Goal: Information Seeking & Learning: Understand process/instructions

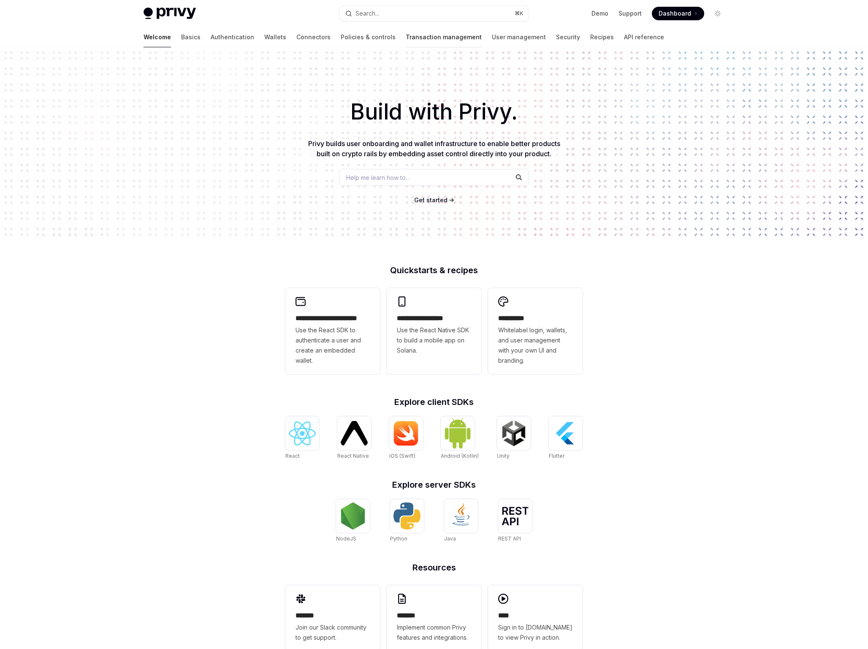
click at [407, 41] on link "Transaction management" at bounding box center [444, 37] width 76 height 20
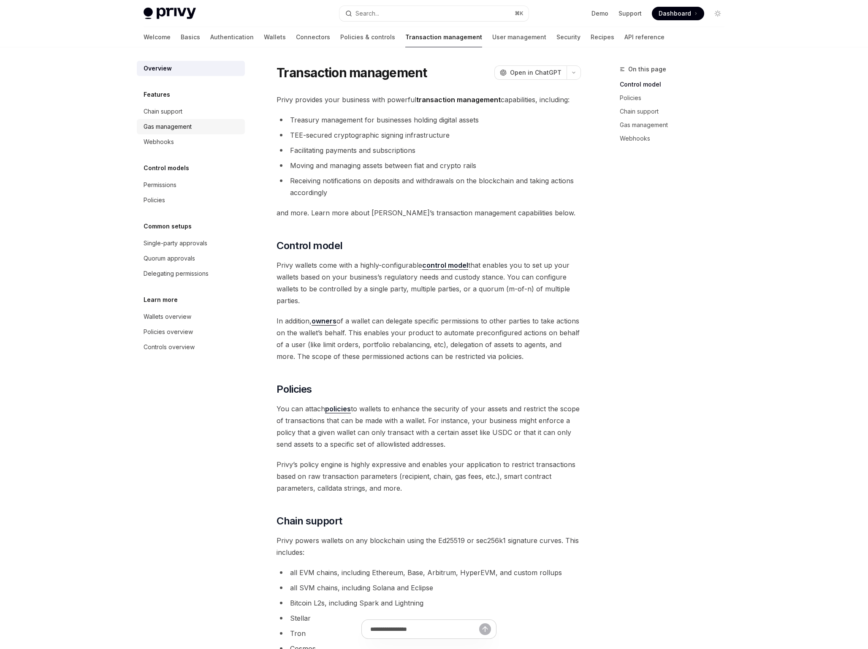
click at [169, 133] on link "Gas management" at bounding box center [191, 126] width 108 height 15
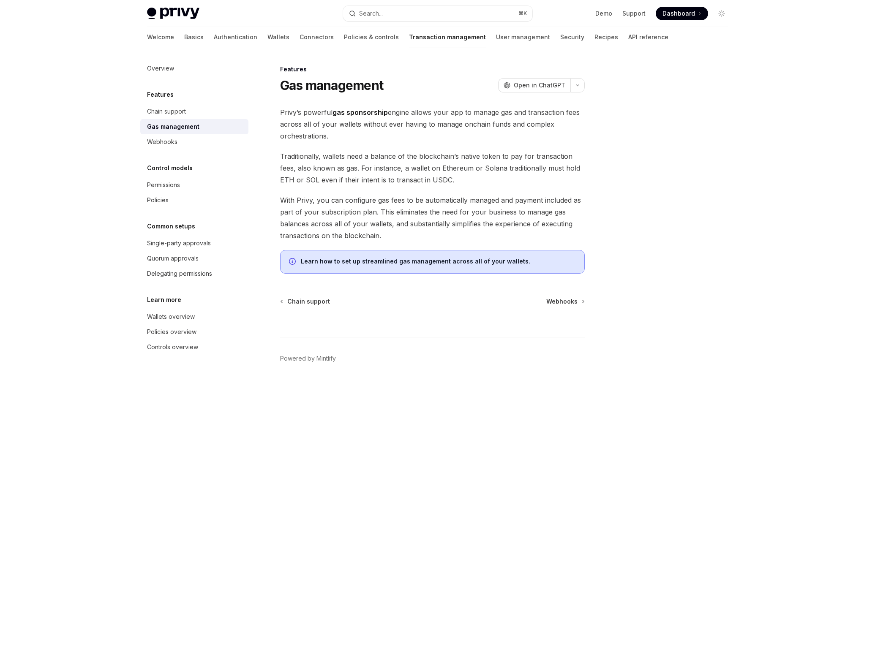
click at [370, 254] on div "Learn how to set up streamlined gas management across all of your wallets." at bounding box center [432, 262] width 304 height 24
click at [372, 261] on link "Learn how to set up streamlined gas management across all of your wallets." at bounding box center [415, 262] width 229 height 8
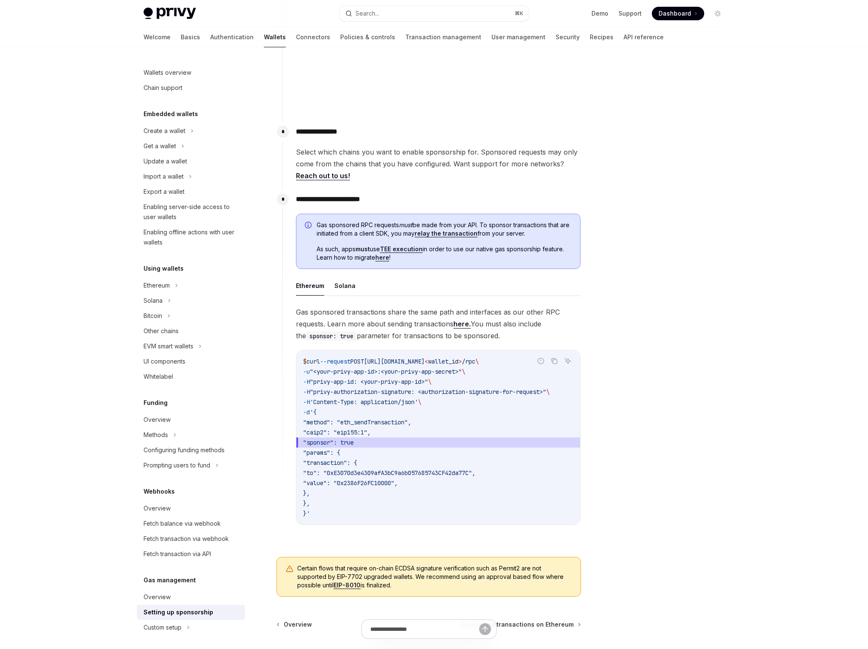
scroll to position [398, 0]
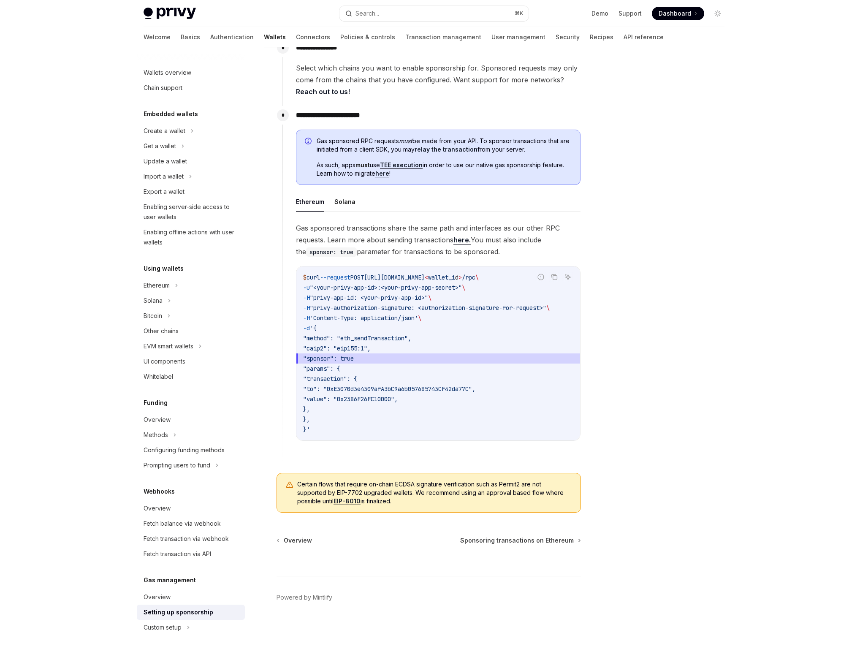
click at [348, 199] on button "Solana" at bounding box center [344, 202] width 21 height 20
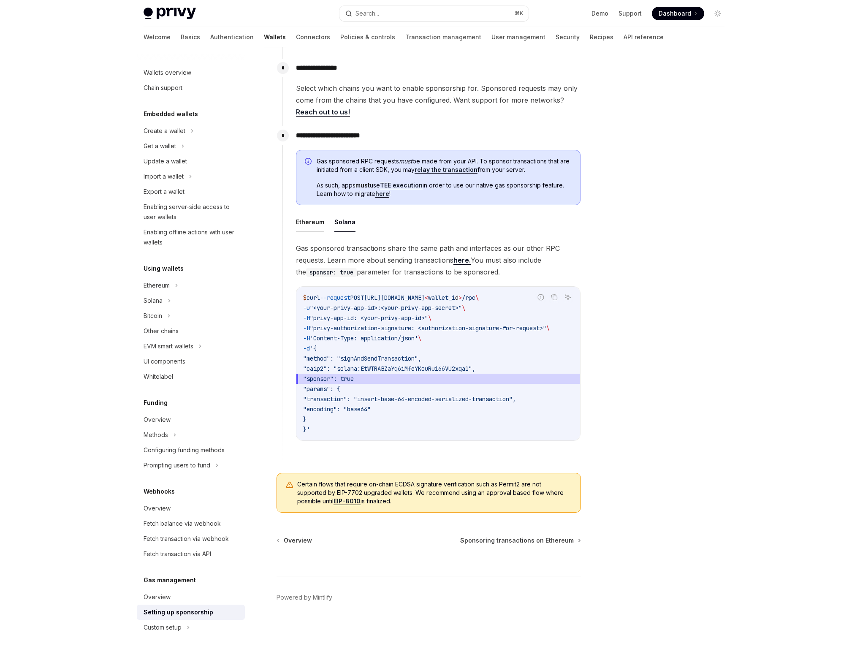
click at [299, 218] on button "Ethereum" at bounding box center [310, 222] width 28 height 20
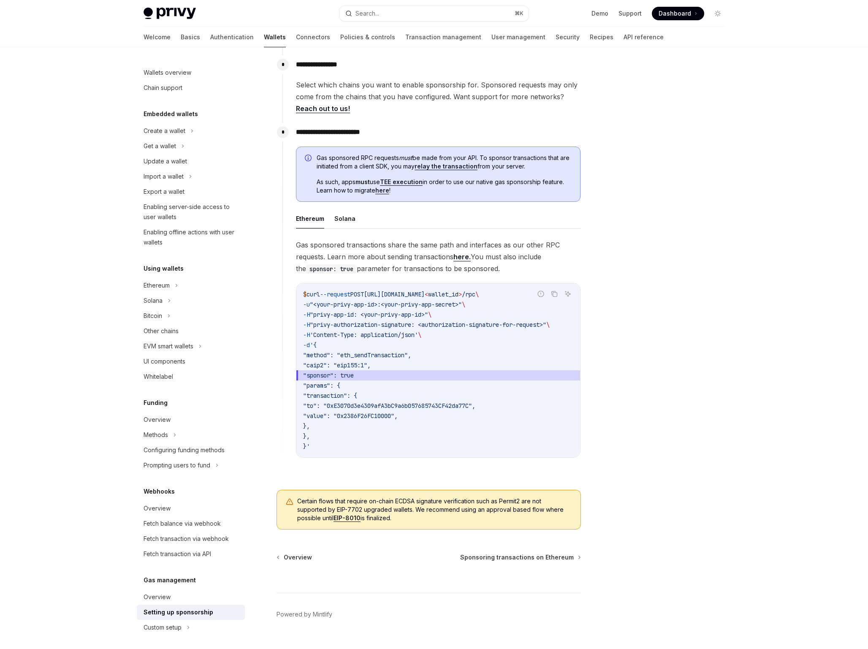
click at [462, 253] on link "here." at bounding box center [462, 257] width 17 height 9
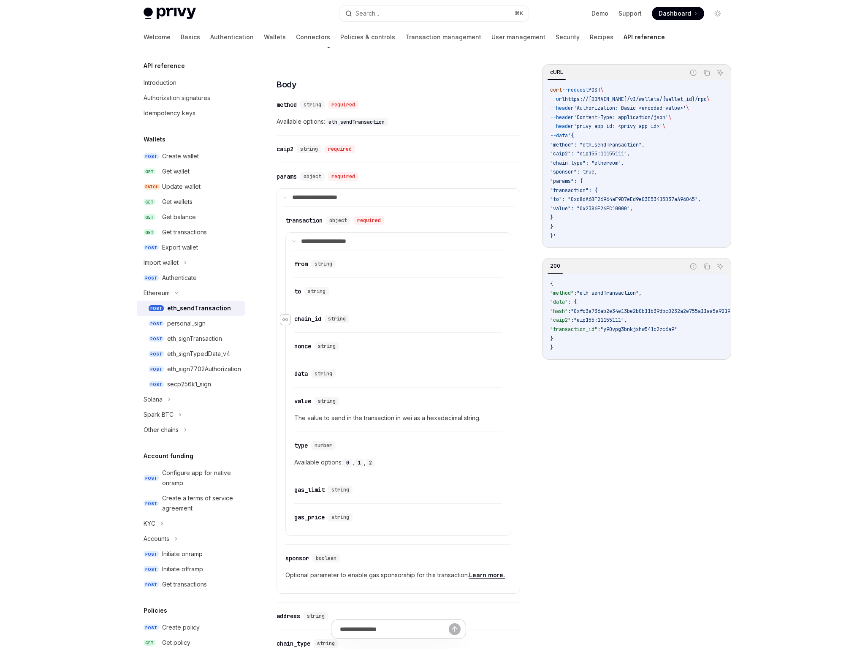
scroll to position [352, 0]
click at [293, 240] on icon at bounding box center [294, 241] width 4 height 4
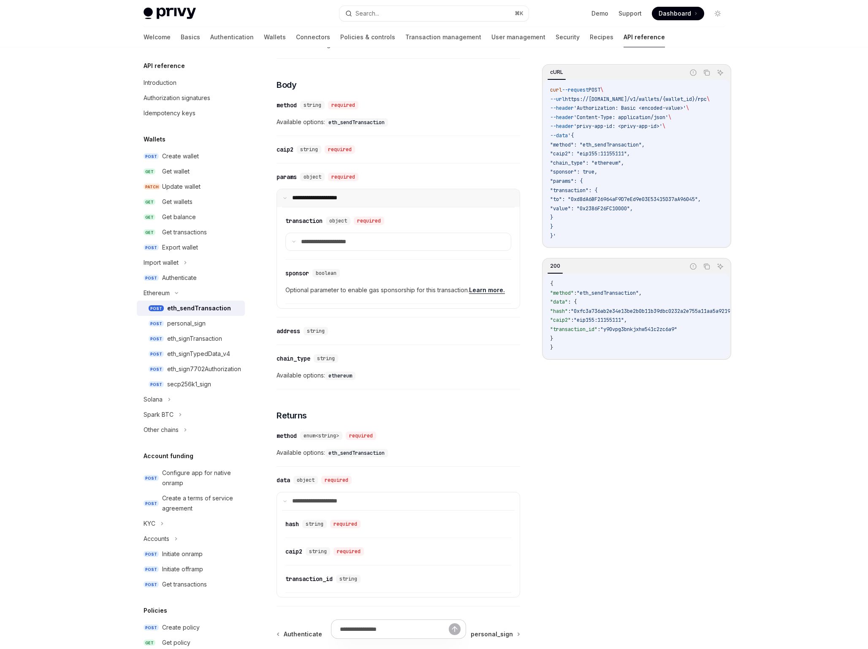
click at [290, 199] on summary "**********" at bounding box center [398, 198] width 243 height 18
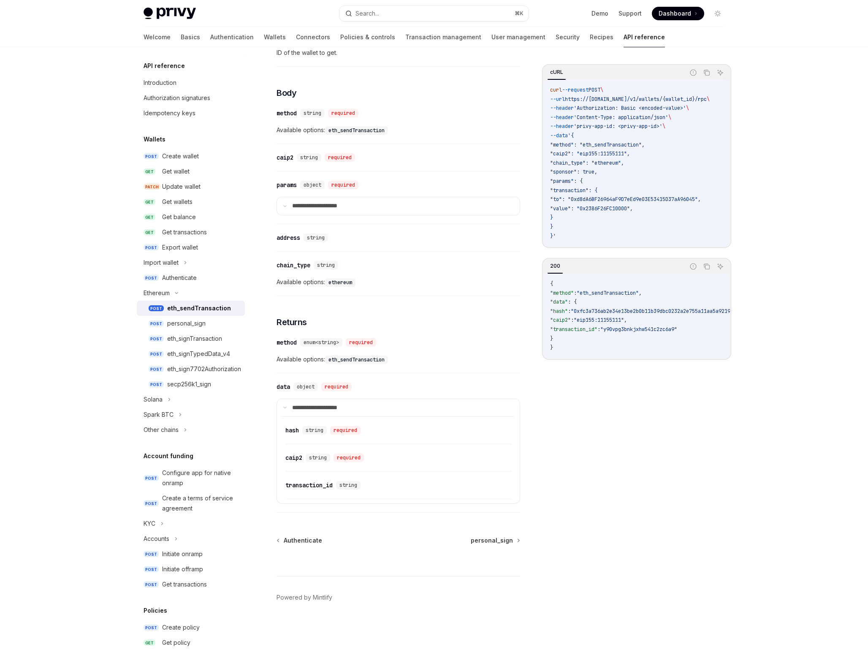
scroll to position [344, 0]
type textarea "*"
